Goal: Go to known website: Access a specific website the user already knows

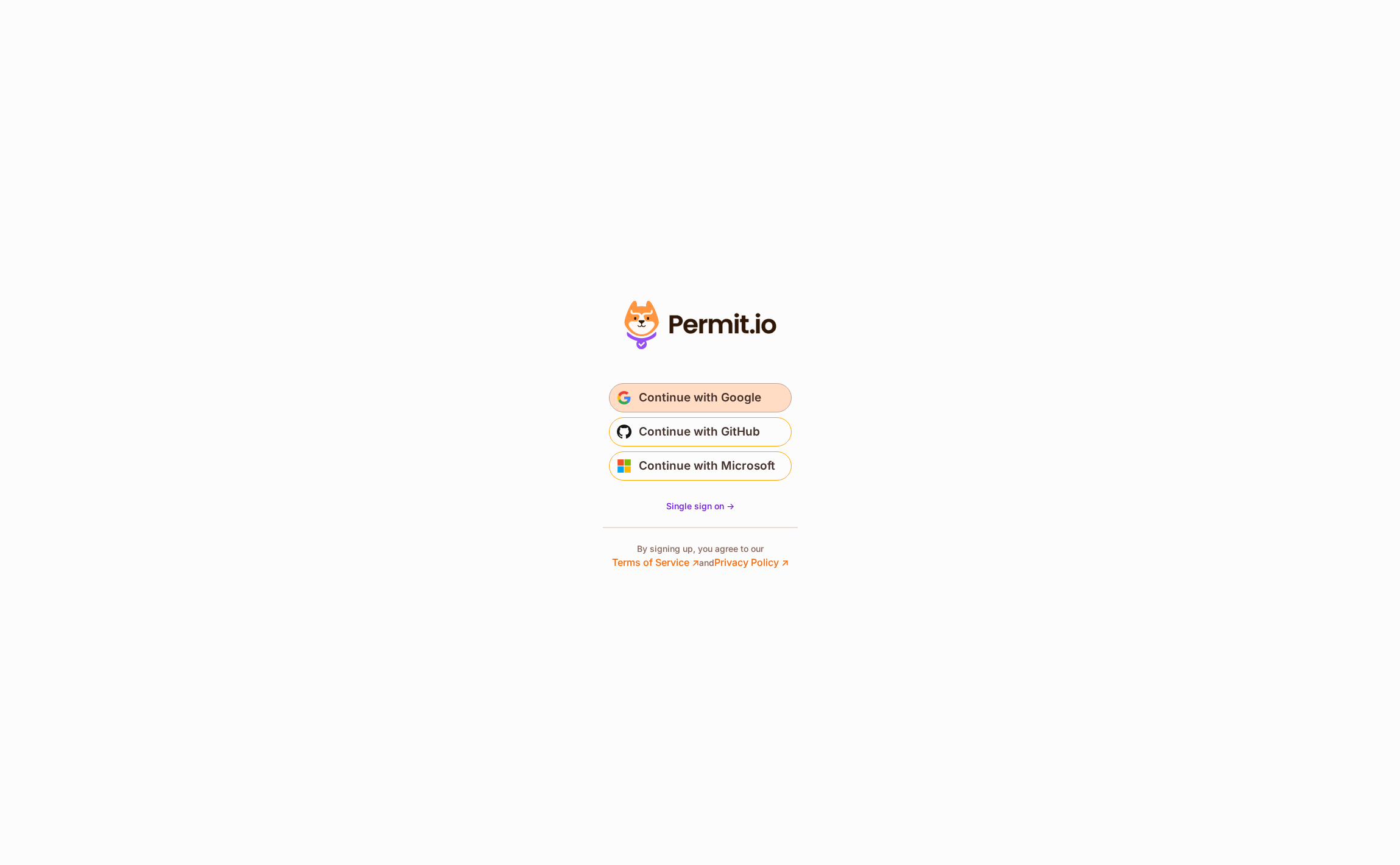
click at [737, 395] on span "Continue with Google" at bounding box center [700, 398] width 123 height 20
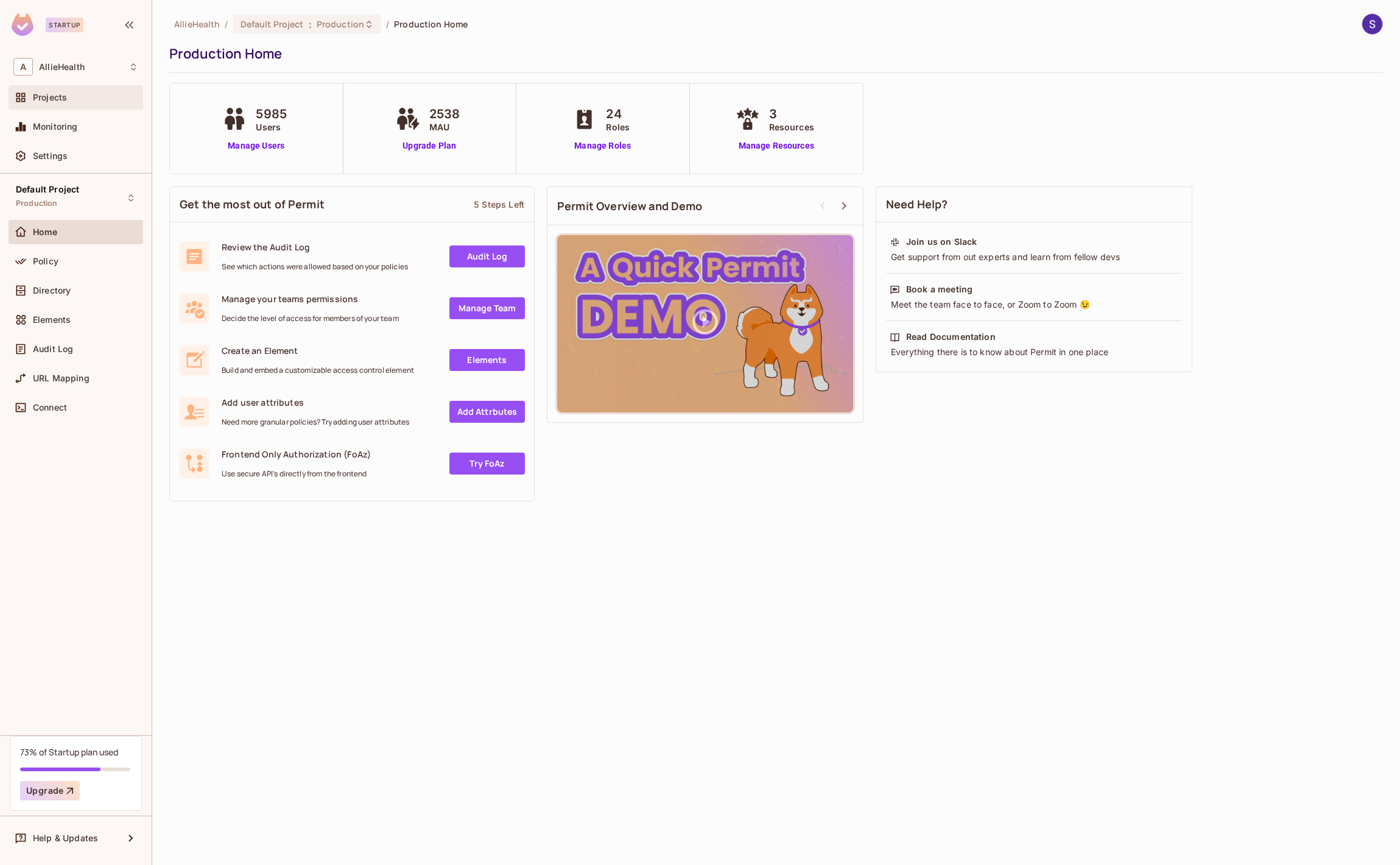
click at [71, 101] on div "Projects" at bounding box center [86, 97] width 105 height 10
